Goal: Task Accomplishment & Management: Use online tool/utility

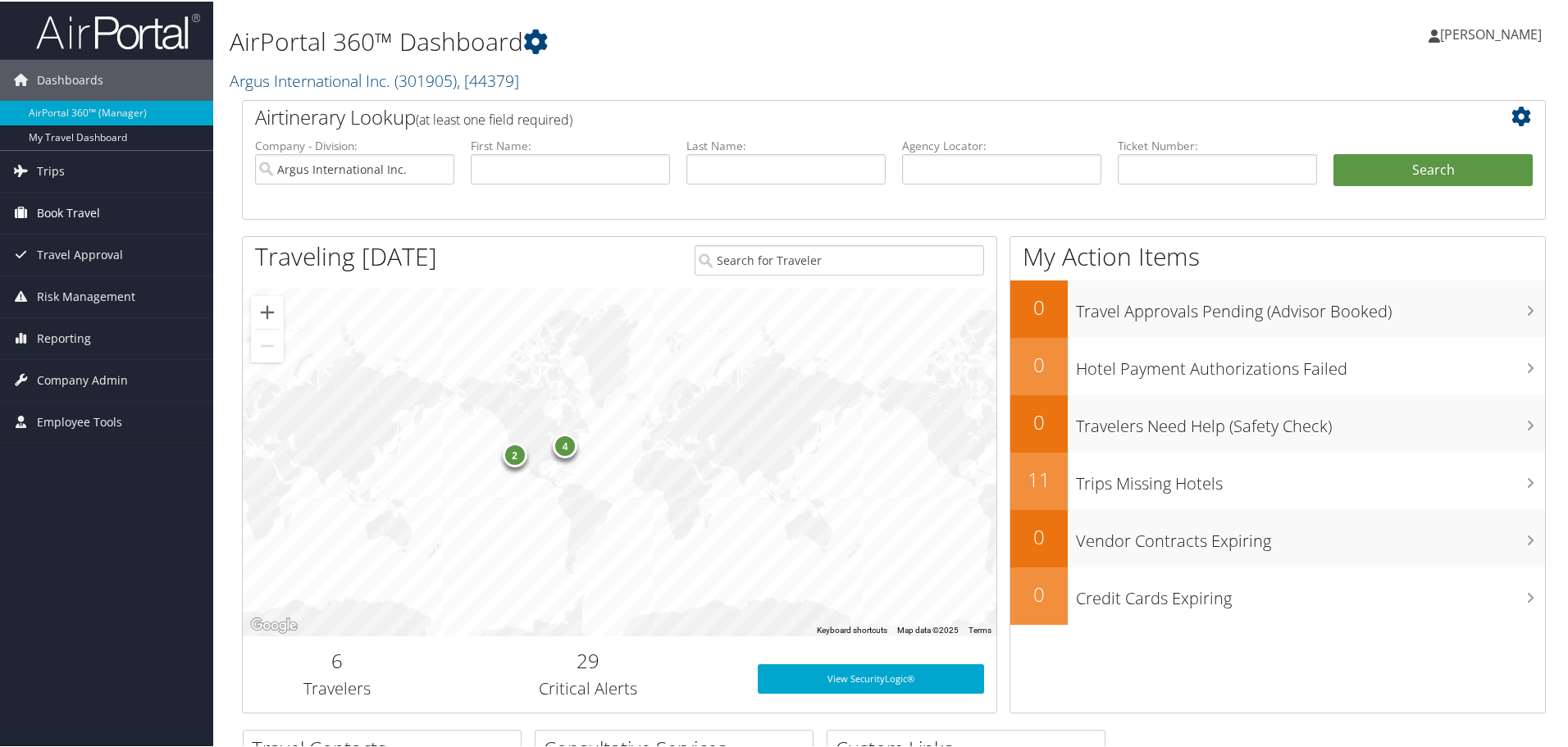
click at [50, 212] on span "Book Travel" at bounding box center [68, 211] width 63 height 41
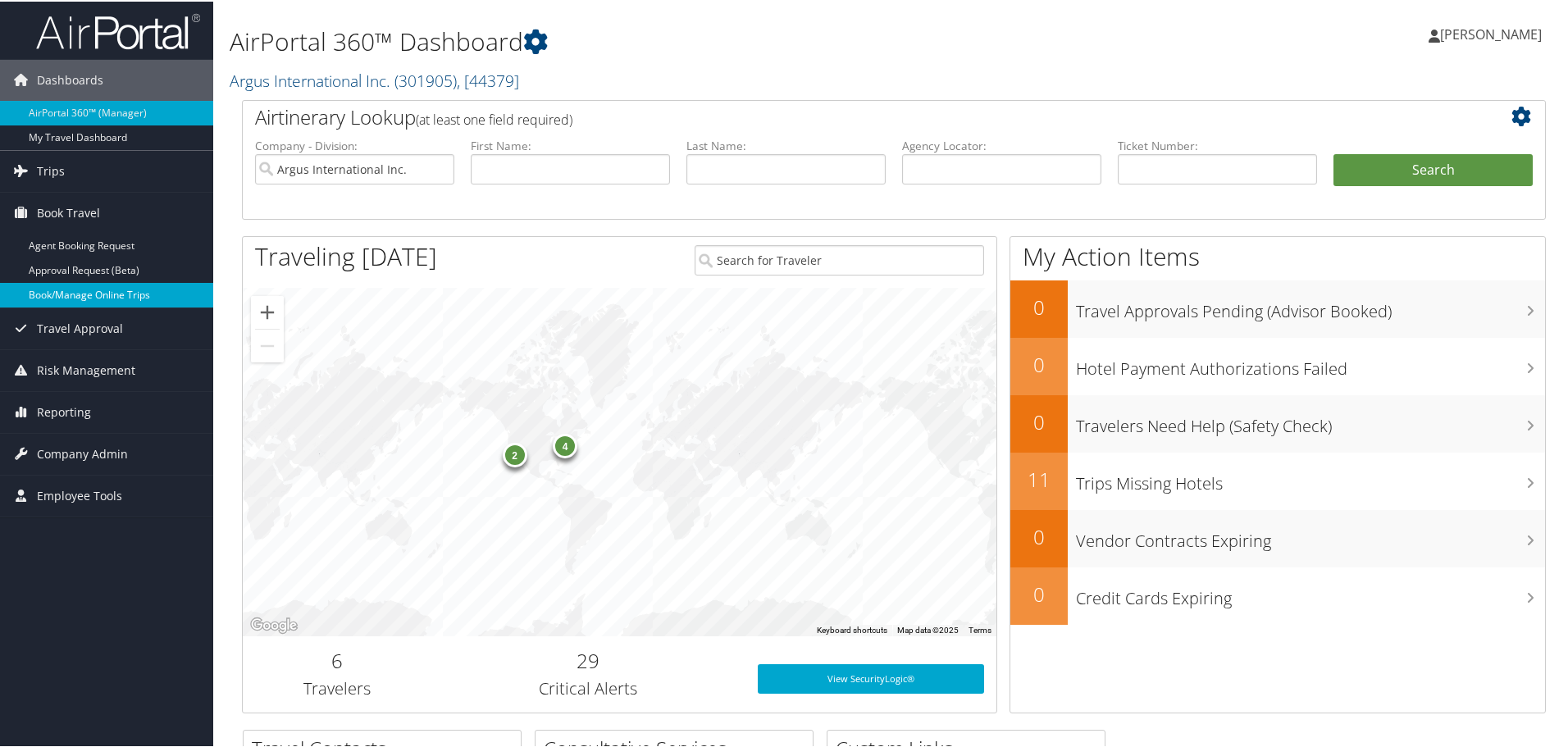
click at [69, 294] on link "Book/Manage Online Trips" at bounding box center [107, 294] width 213 height 25
